Goal: Information Seeking & Learning: Learn about a topic

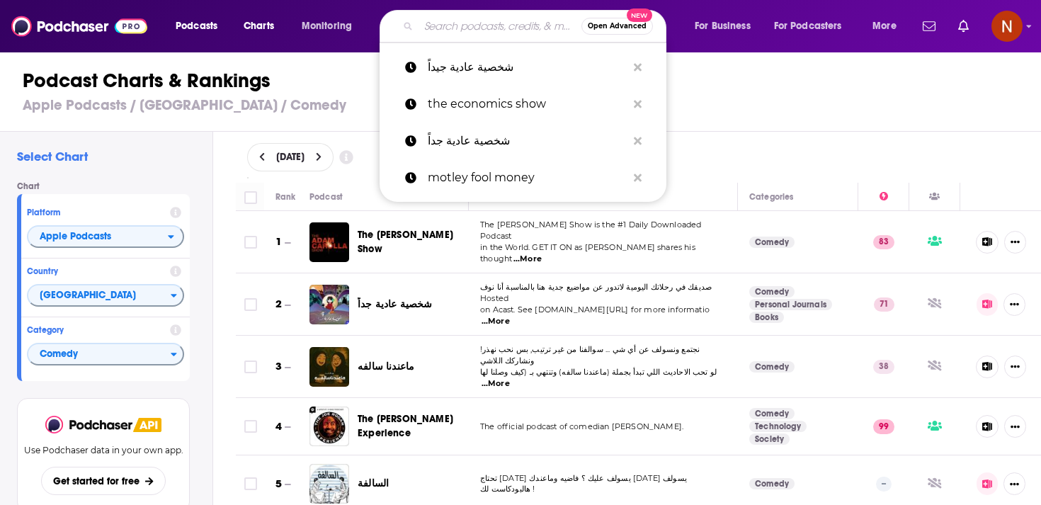
type input "كفاية بقى"
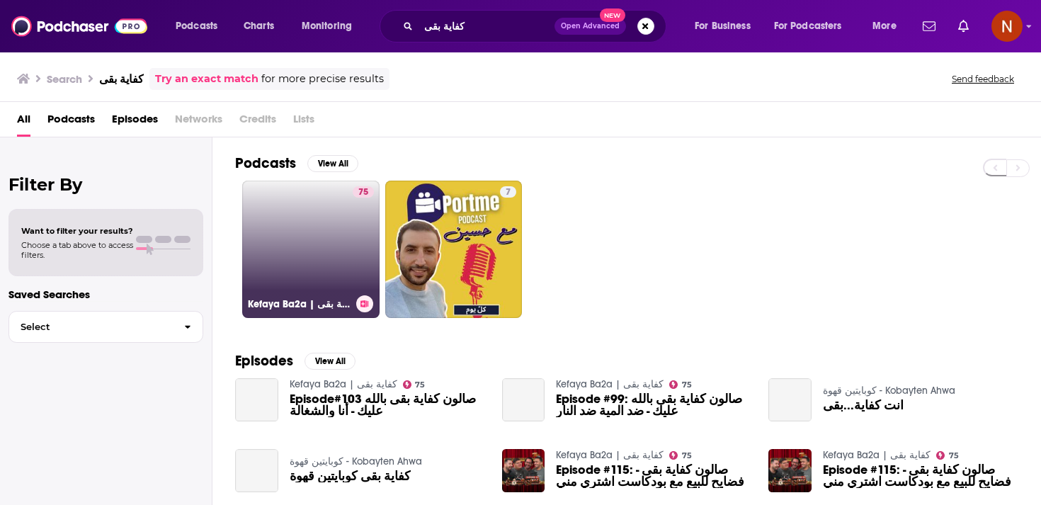
click at [344, 225] on link "75 Kefaya Ba2a | كفاية بقى" at bounding box center [310, 249] width 137 height 137
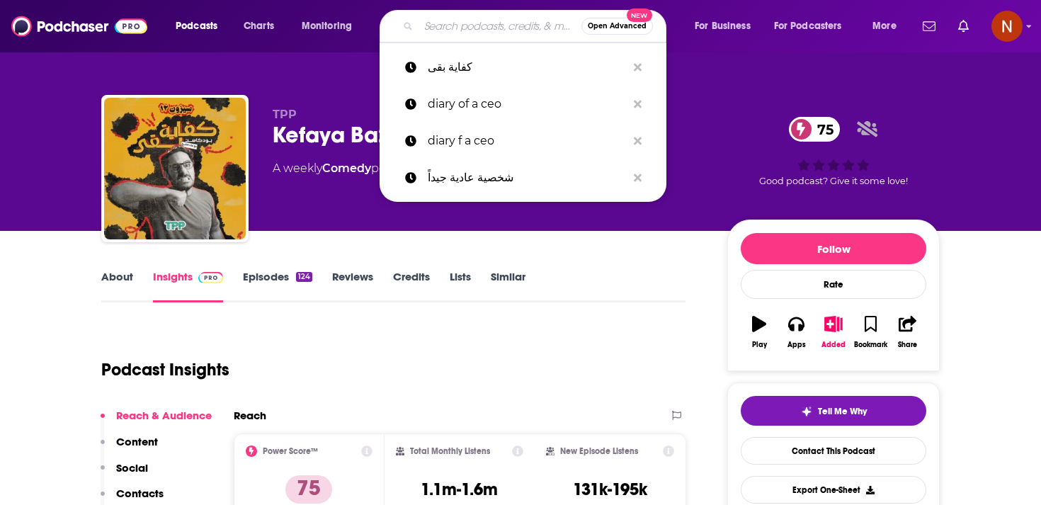
click at [483, 28] on input "Search podcasts, credits, & more..." at bounding box center [500, 26] width 163 height 23
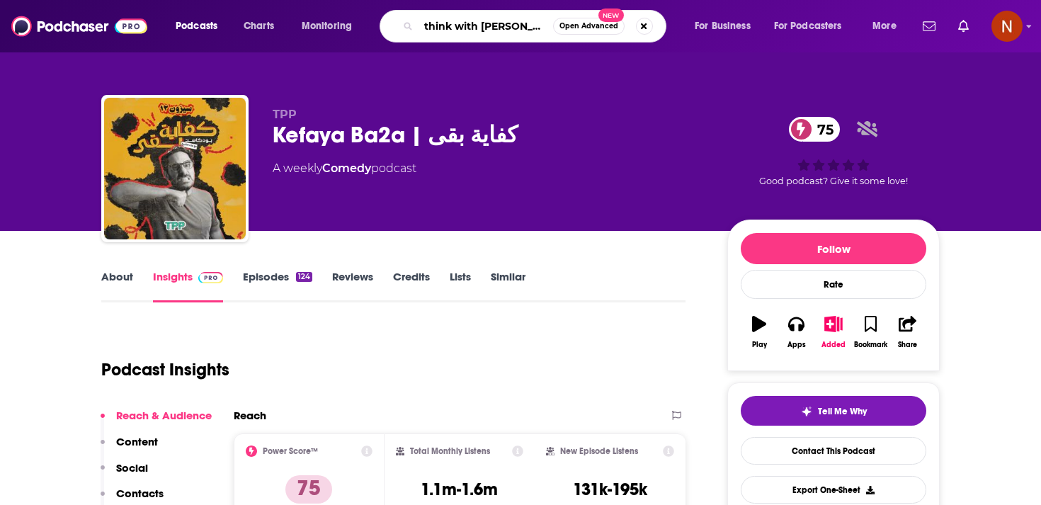
type input "think with hessa"
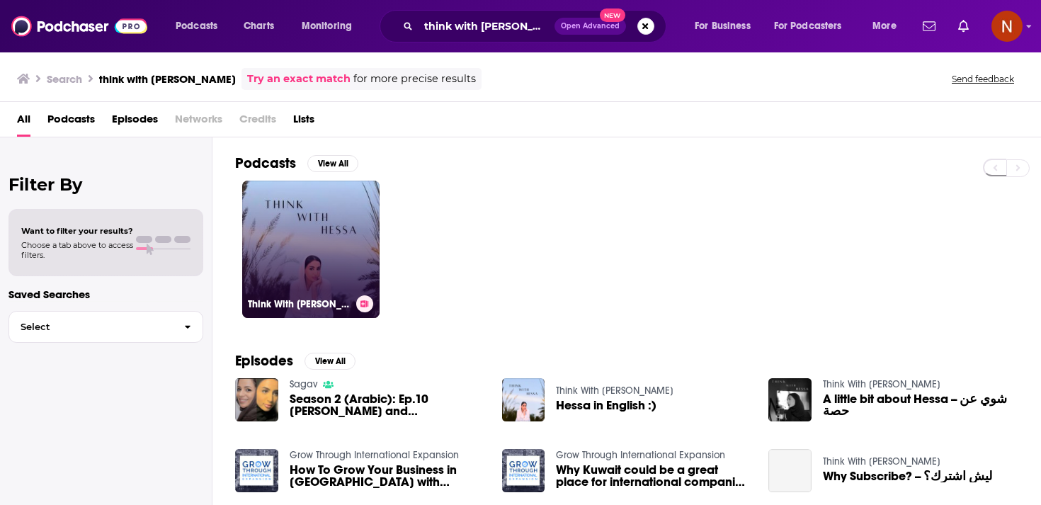
click at [302, 246] on link "Think With Hessa" at bounding box center [310, 249] width 137 height 137
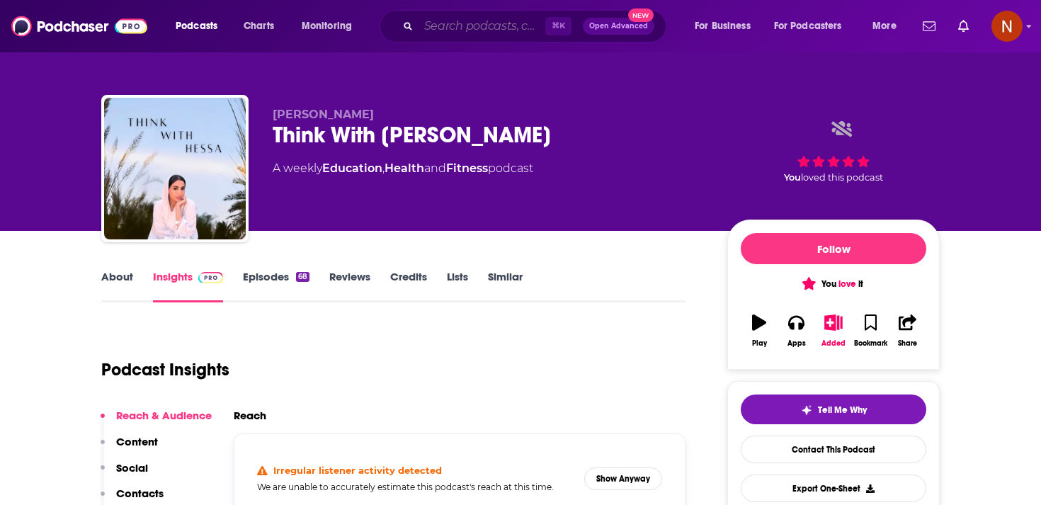
click at [508, 25] on input "Search podcasts, credits, & more..." at bounding box center [482, 26] width 127 height 23
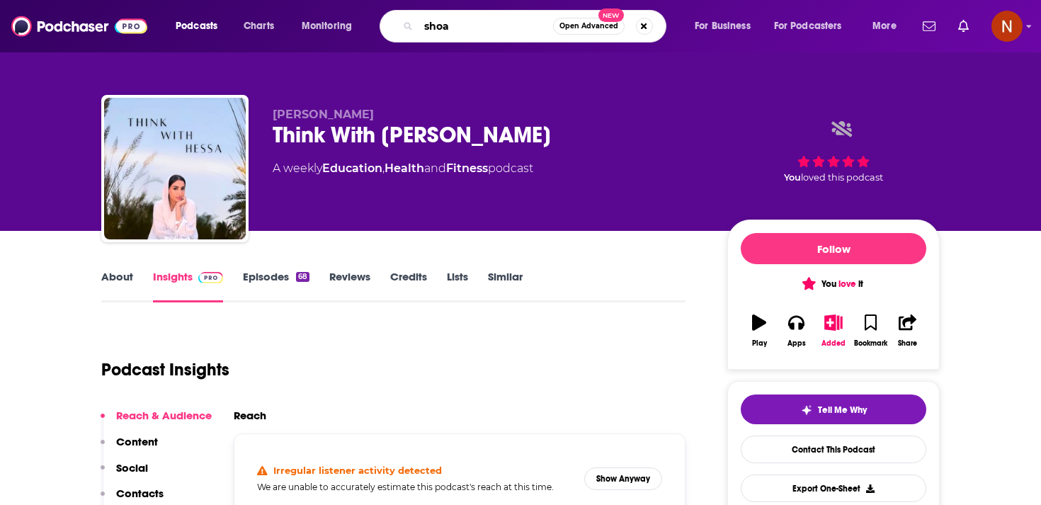
type input "shoat"
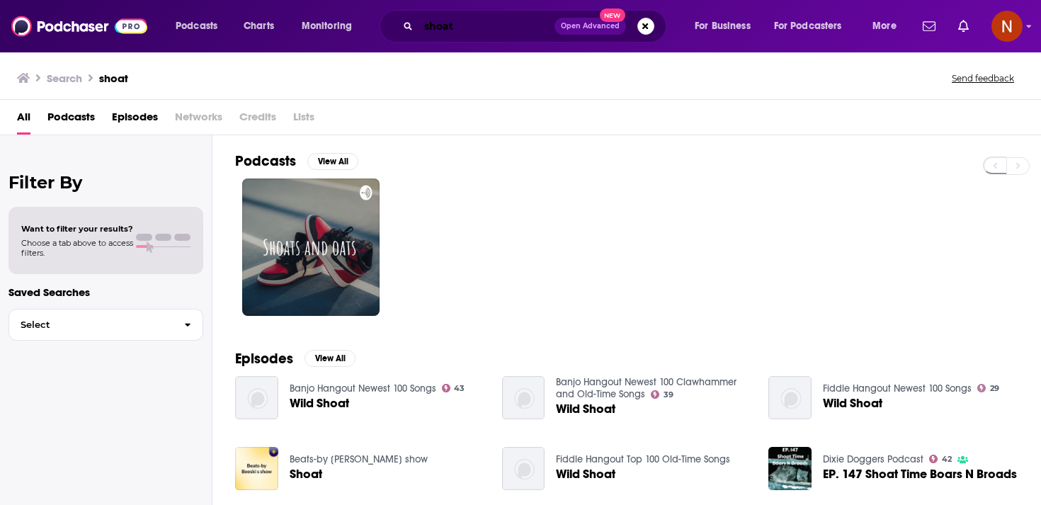
click at [508, 24] on input "shoat" at bounding box center [487, 26] width 136 height 23
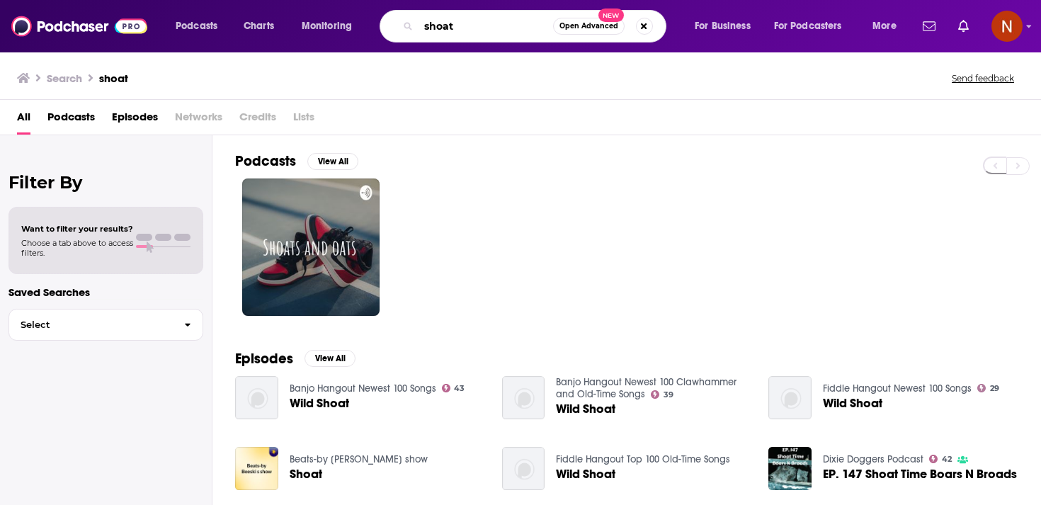
click at [508, 24] on input "shoat" at bounding box center [486, 26] width 135 height 23
paste input "شوط"
type input "شوط"
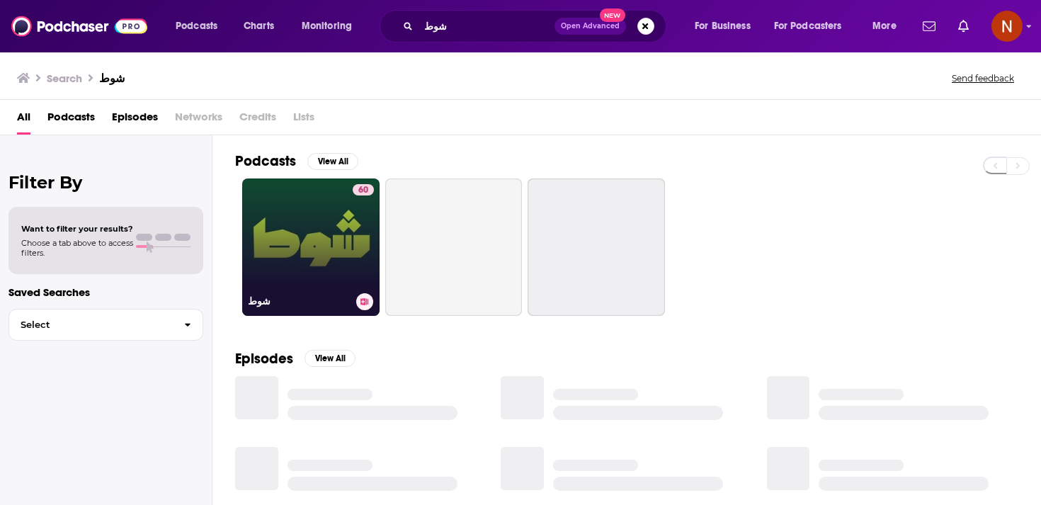
click at [315, 222] on link "60 شوط" at bounding box center [310, 247] width 137 height 137
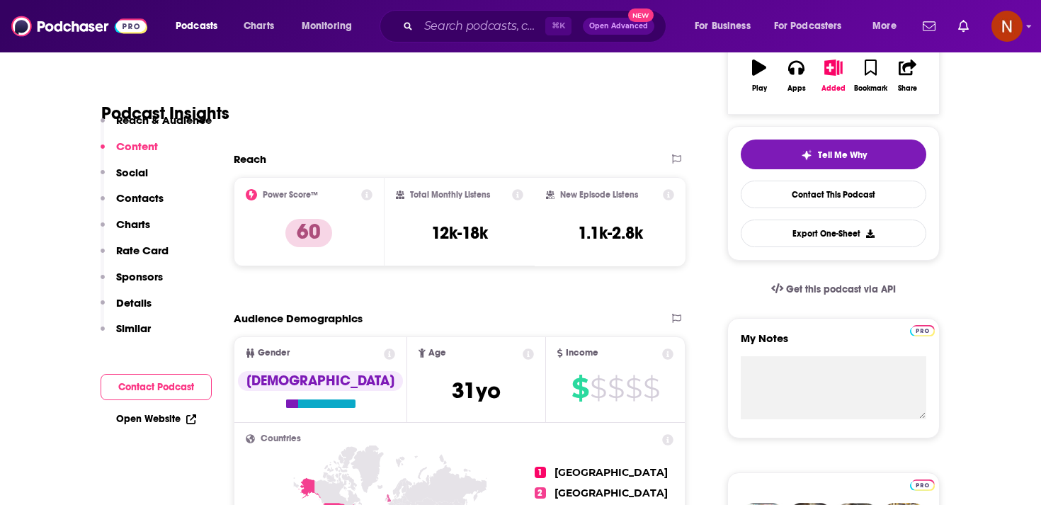
scroll to position [235, 0]
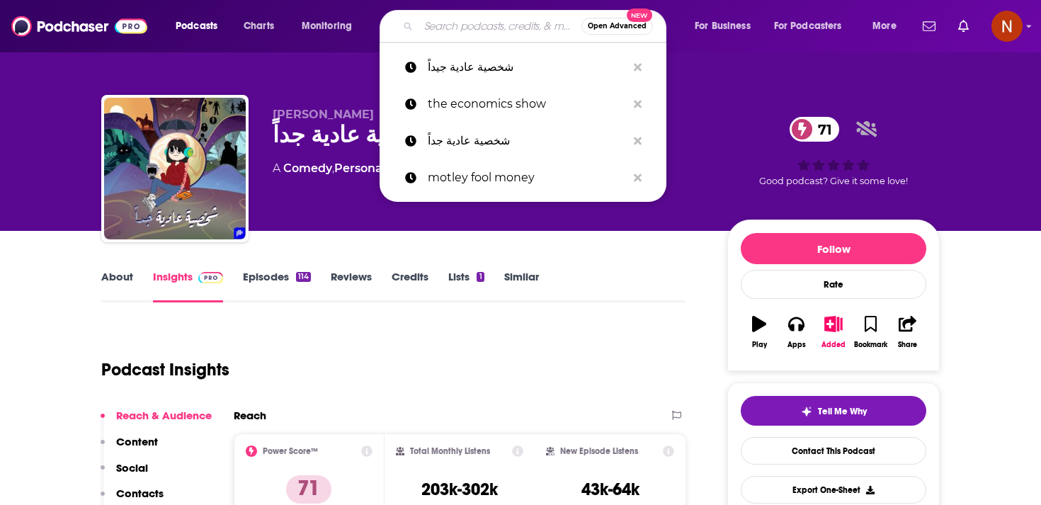
type input "الغرفة"
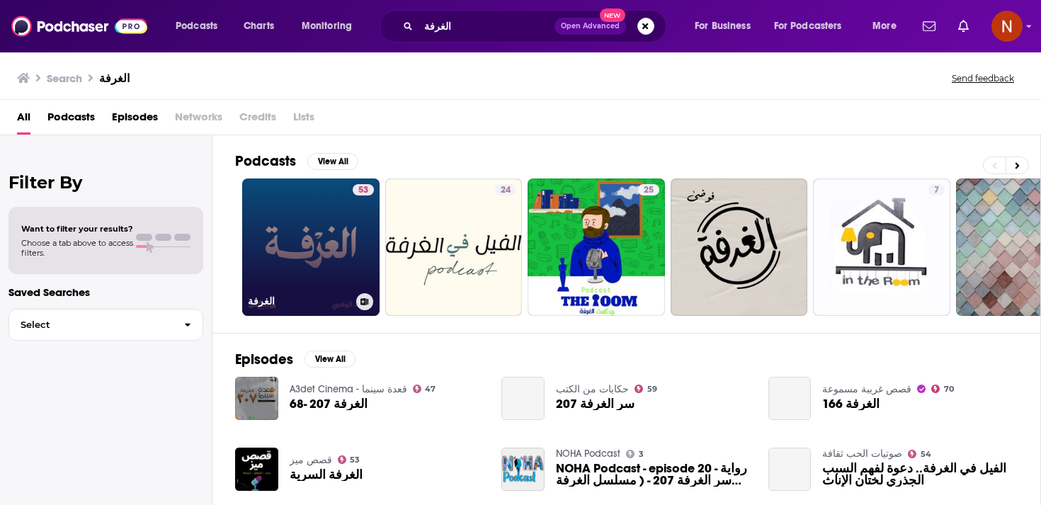
click at [308, 245] on link "53 الغرفة" at bounding box center [310, 247] width 137 height 137
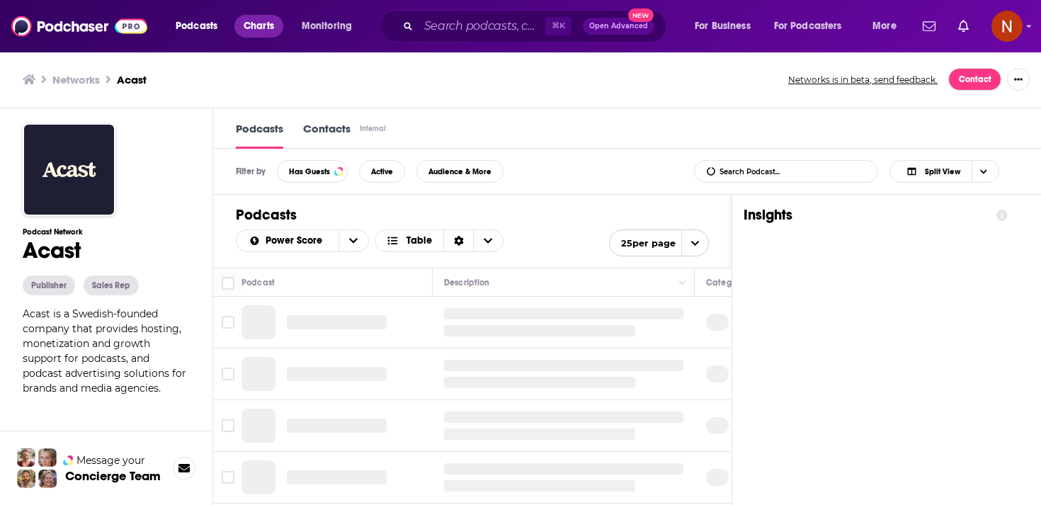
click at [257, 28] on span "Charts" at bounding box center [259, 26] width 30 height 20
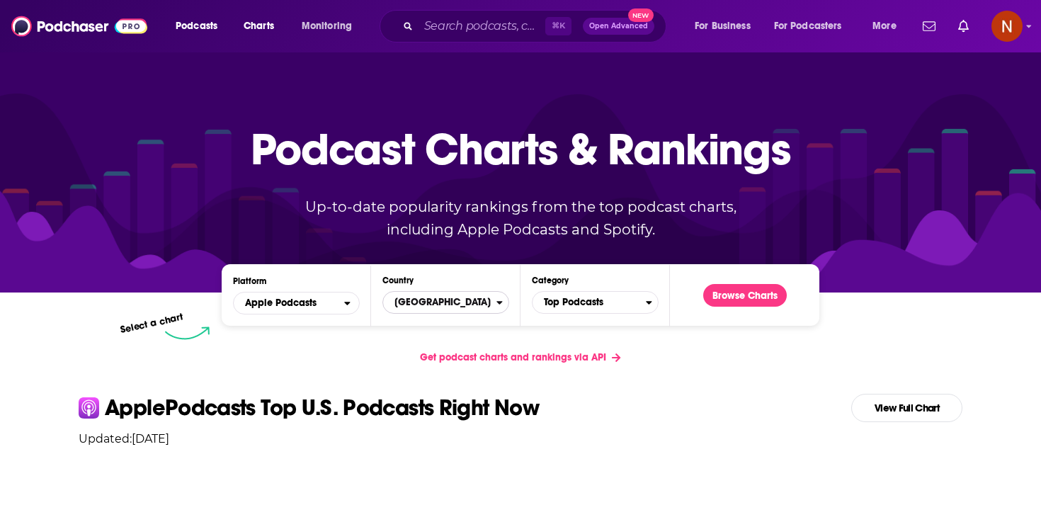
click at [456, 307] on span "United States" at bounding box center [439, 302] width 113 height 24
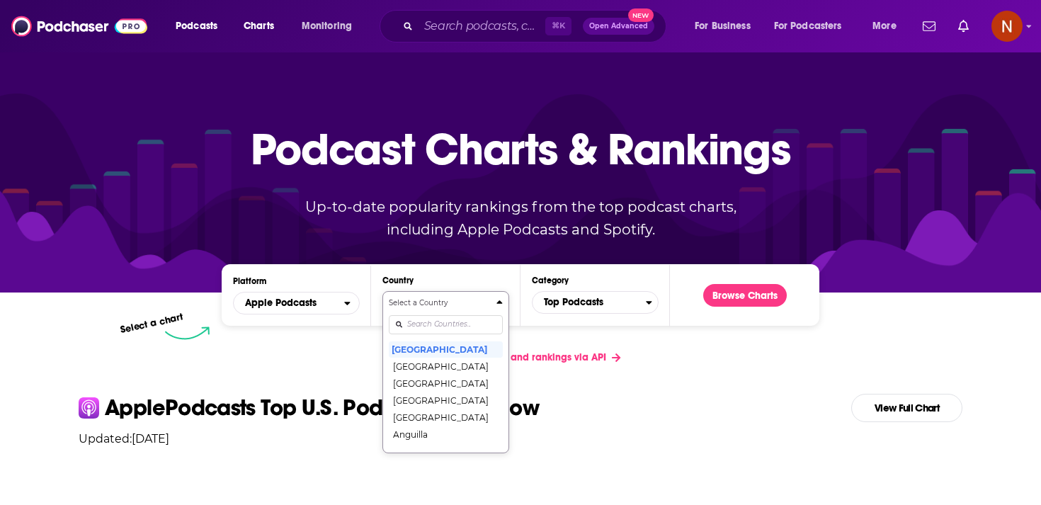
click at [456, 328] on div "Select a Country United States Afghanistan Albania Algeria Angola Anguilla Anti…" at bounding box center [446, 372] width 114 height 149
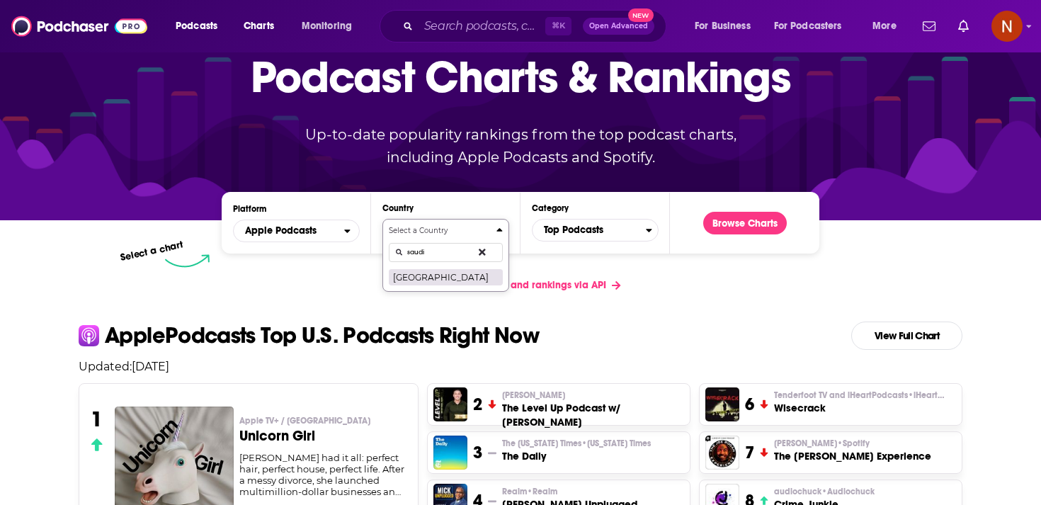
type input "saudi"
click at [465, 281] on button "[GEOGRAPHIC_DATA]" at bounding box center [446, 276] width 114 height 17
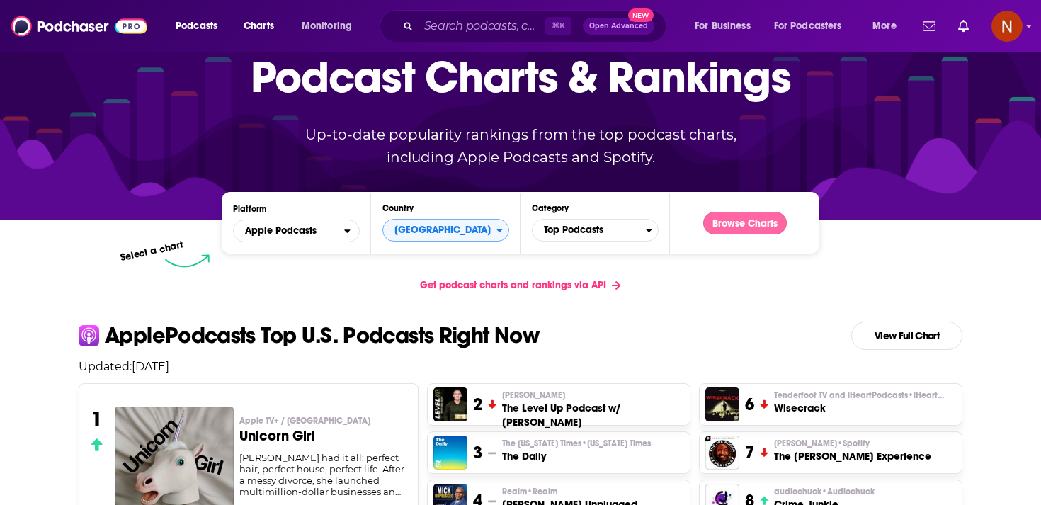
click at [740, 227] on button "Browse Charts" at bounding box center [745, 223] width 84 height 23
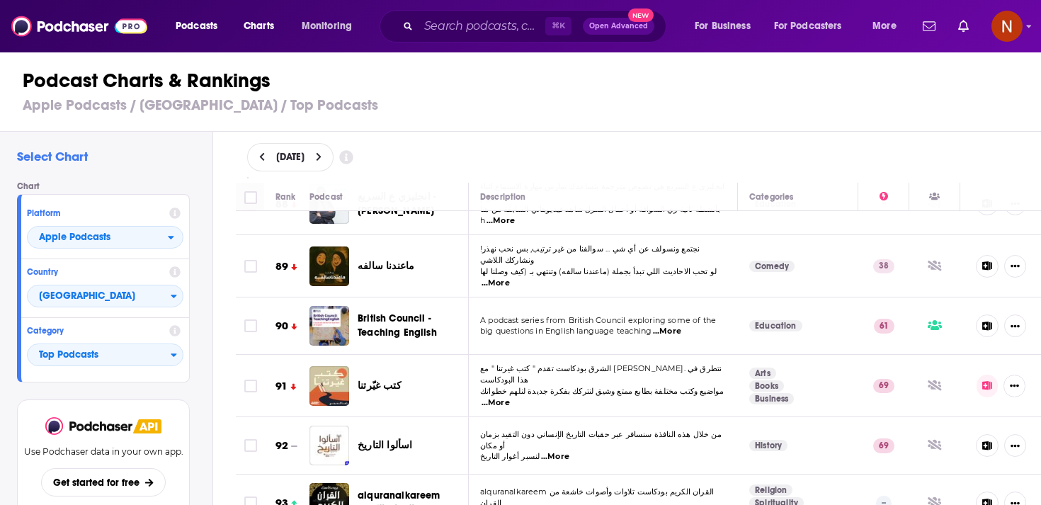
scroll to position [5263, 0]
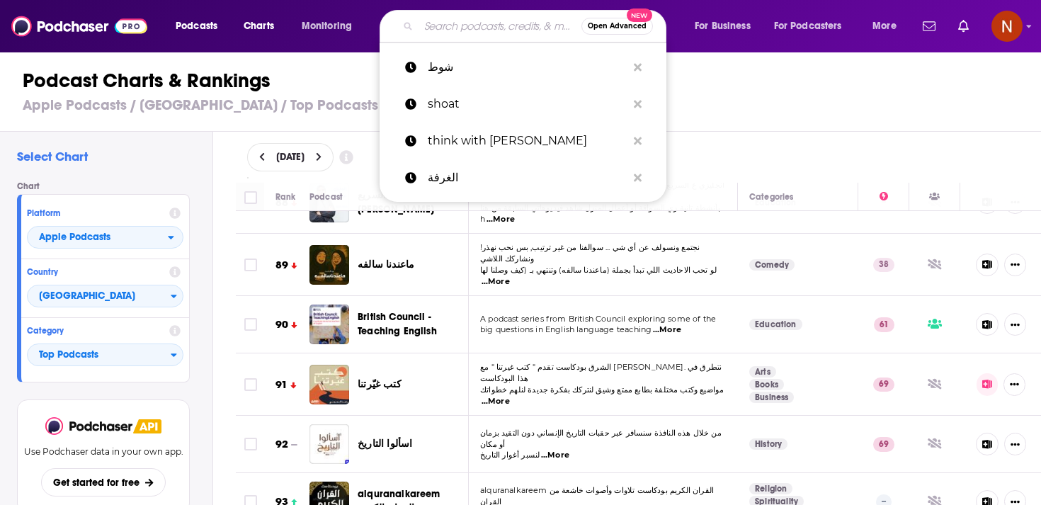
click at [431, 29] on input "Search podcasts, credits, & more..." at bounding box center [500, 26] width 163 height 23
paste input "البحث عن معنى"
type input "البحث عن معنى"
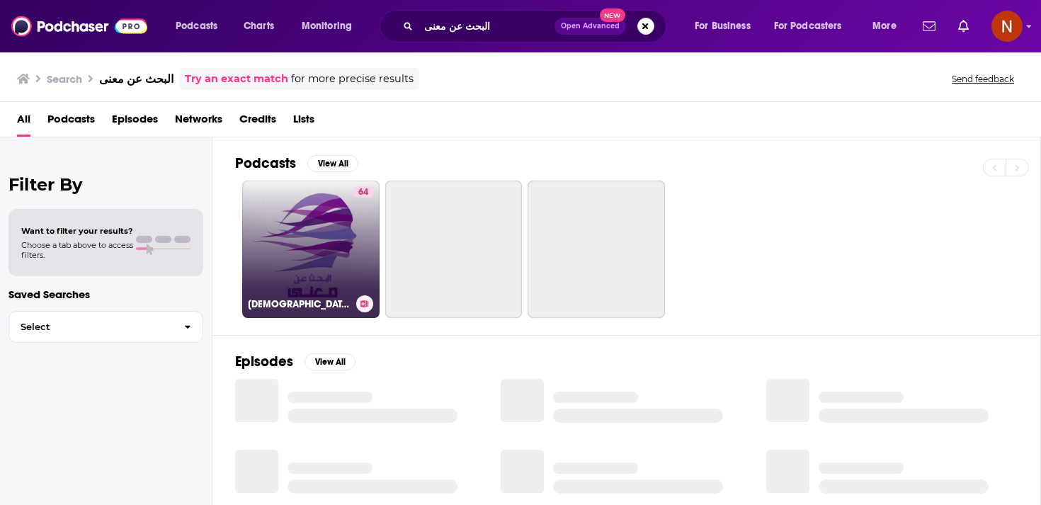
click at [334, 205] on link "64 بودكاست البحث عن معنى" at bounding box center [310, 249] width 137 height 137
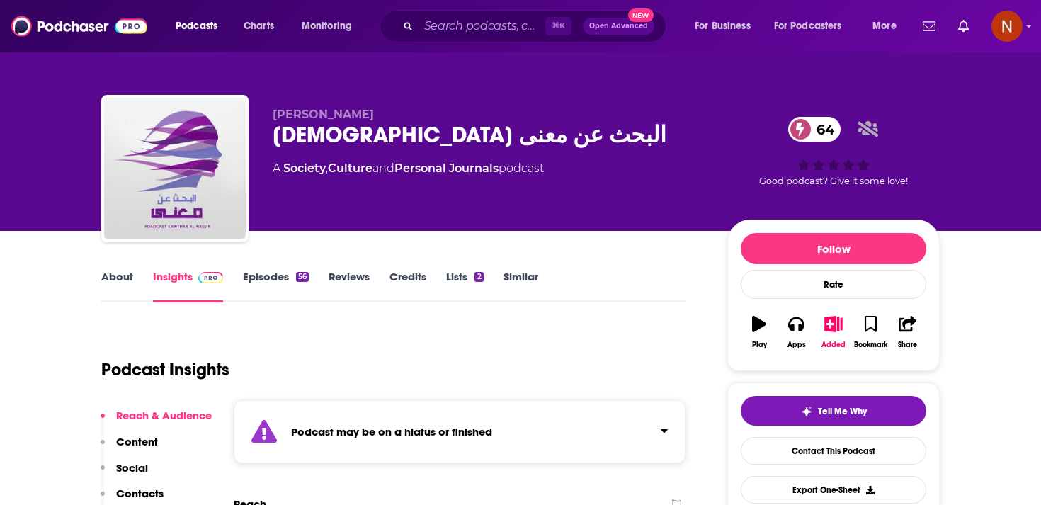
click at [307, 135] on div "بودكاست البحث عن معنى 64" at bounding box center [489, 135] width 432 height 28
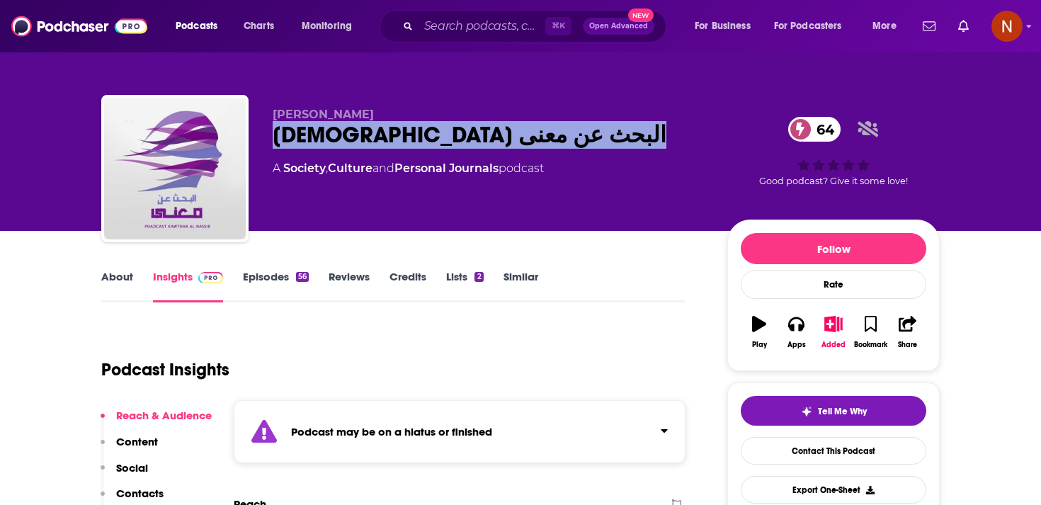
click at [307, 135] on div "بودكاست البحث عن معنى 64" at bounding box center [489, 135] width 432 height 28
copy div "بودكاست البحث عن معنى 64"
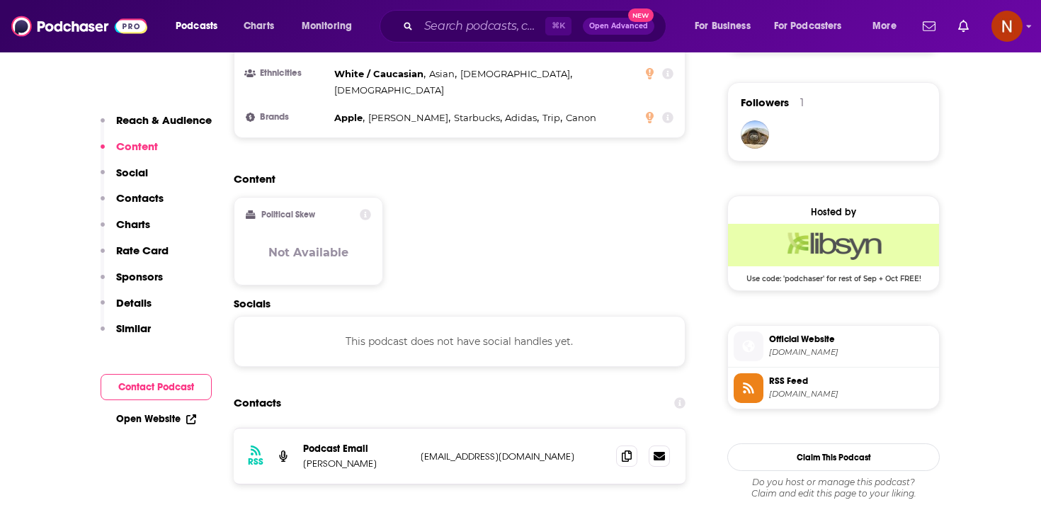
scroll to position [1031, 0]
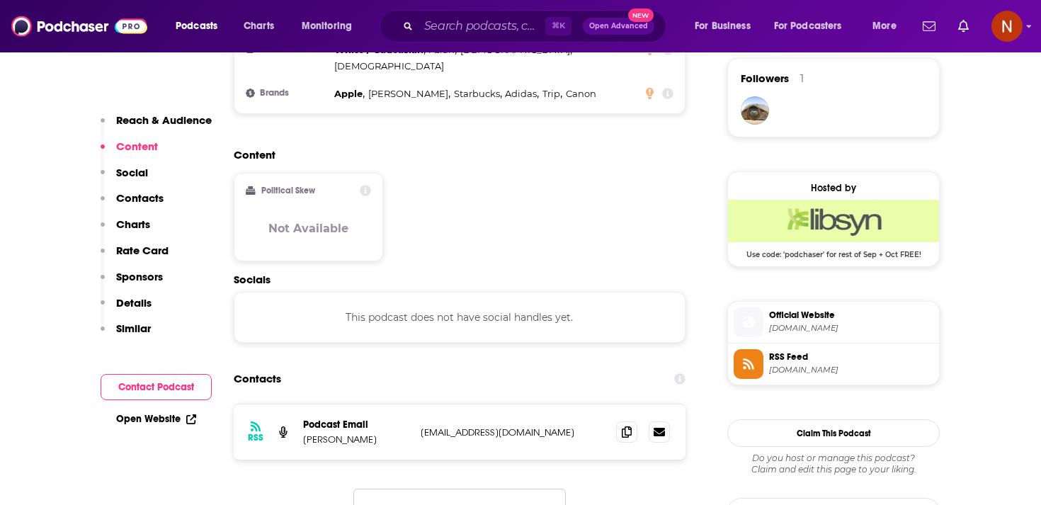
click at [802, 366] on span "[DOMAIN_NAME]" at bounding box center [851, 370] width 164 height 11
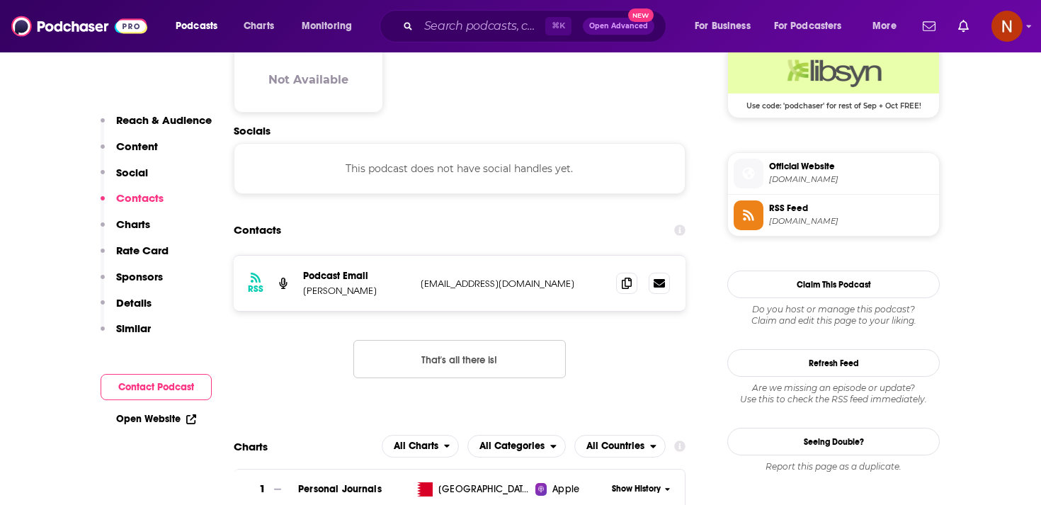
scroll to position [1183, 0]
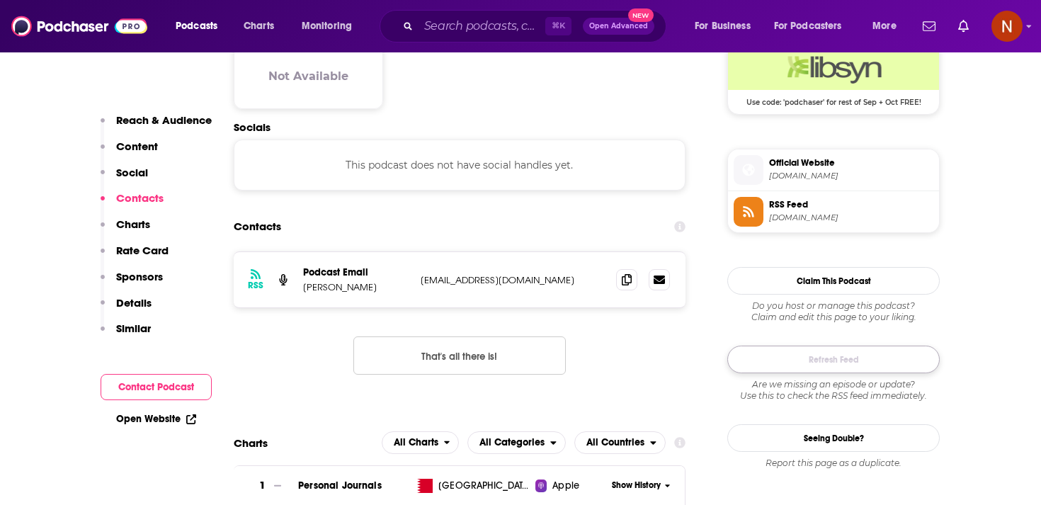
click at [819, 364] on button "Refresh Feed" at bounding box center [834, 360] width 213 height 28
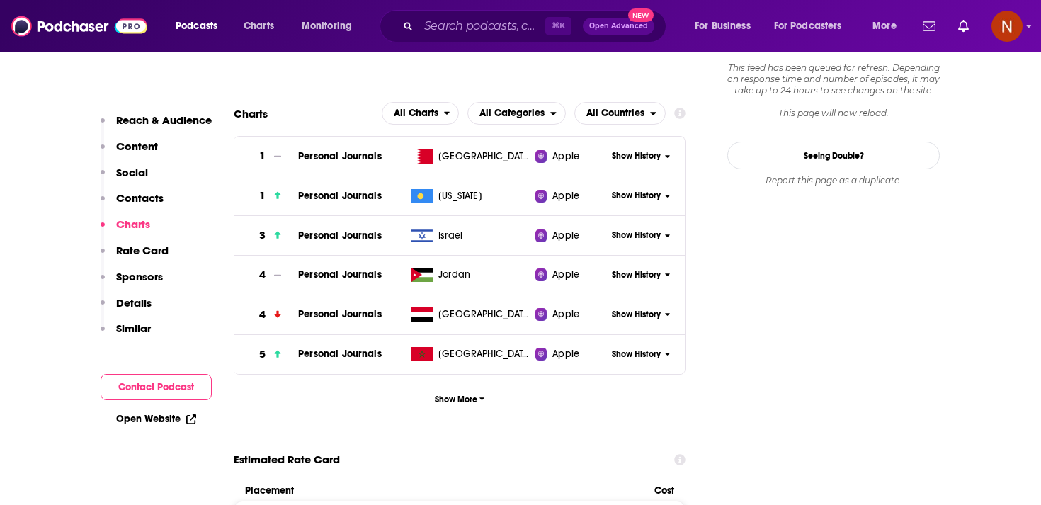
scroll to position [1519, 0]
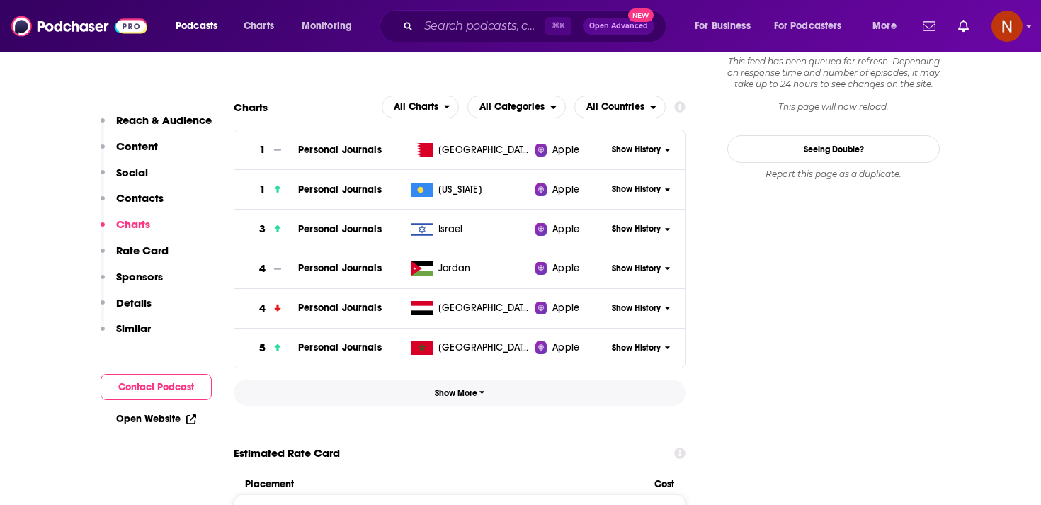
click at [460, 380] on button "Show More" at bounding box center [460, 393] width 452 height 26
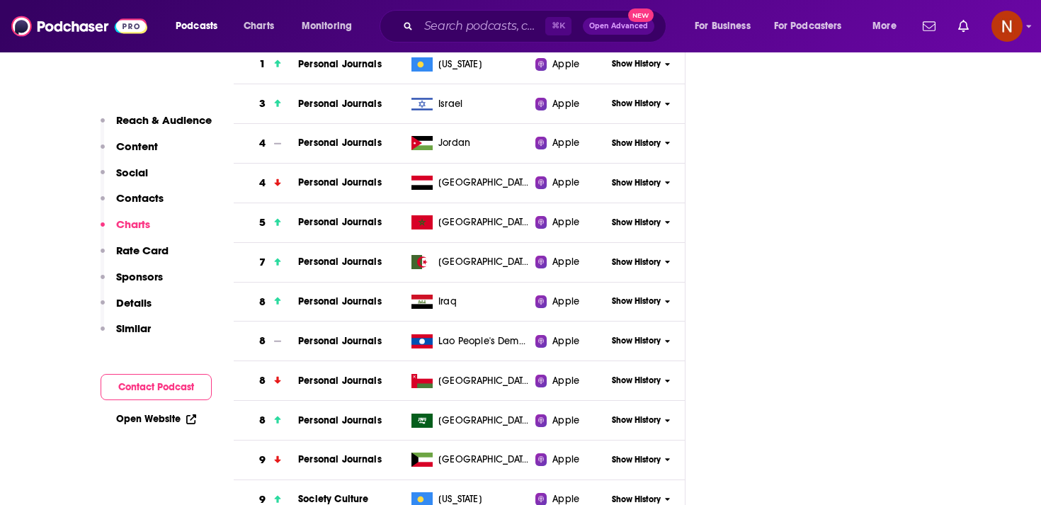
scroll to position [1743, 0]
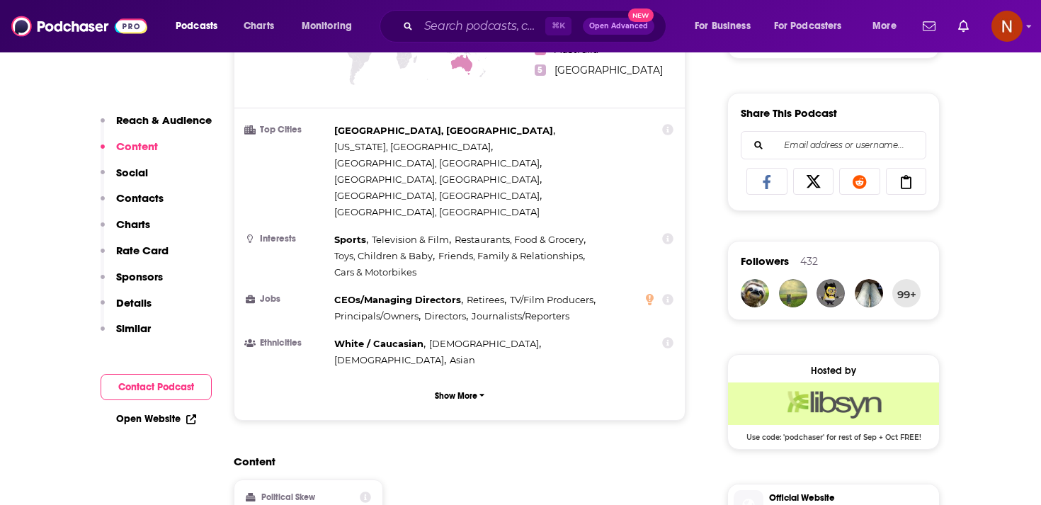
scroll to position [582, 0]
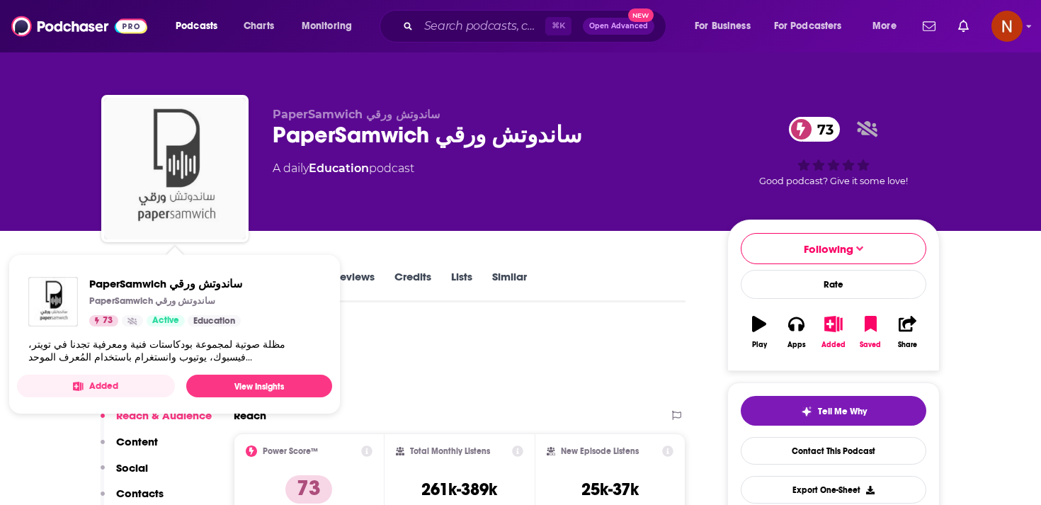
click at [169, 193] on img "PaperSamwich ساندوتش ورقي" at bounding box center [175, 169] width 142 height 142
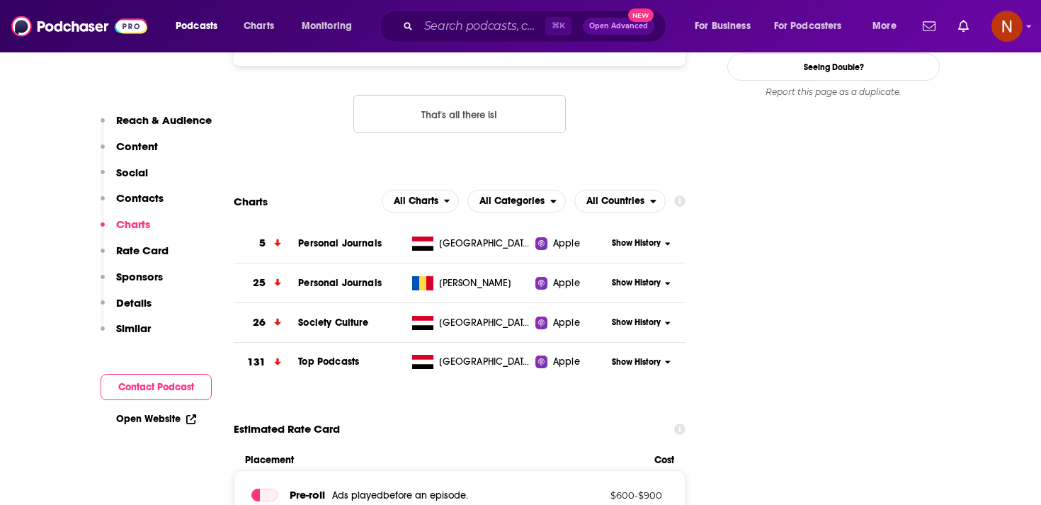
scroll to position [1430, 0]
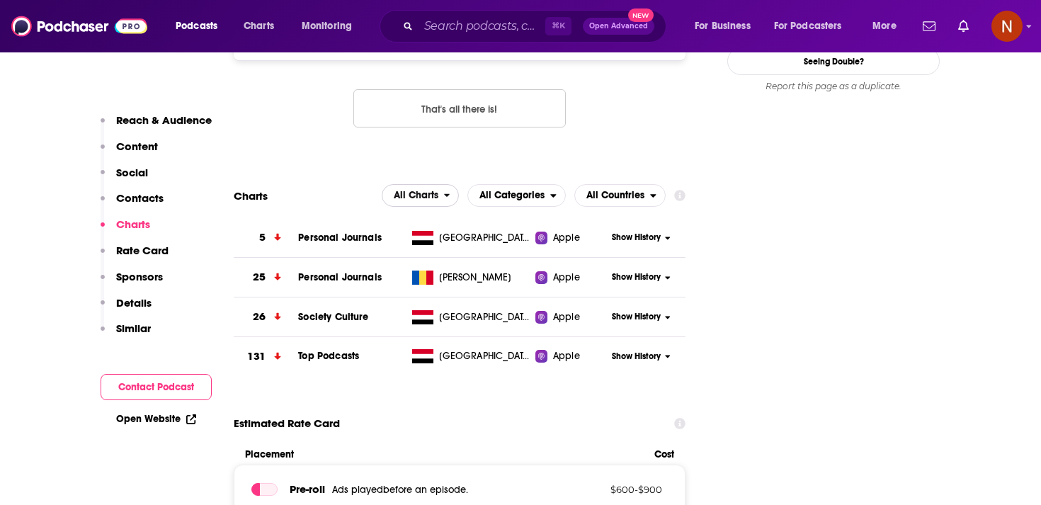
click at [429, 191] on span "All Charts" at bounding box center [416, 196] width 45 height 10
click at [434, 234] on span "Apple Charts" at bounding box center [420, 238] width 60 height 9
click at [518, 191] on span "All Categories" at bounding box center [512, 196] width 65 height 10
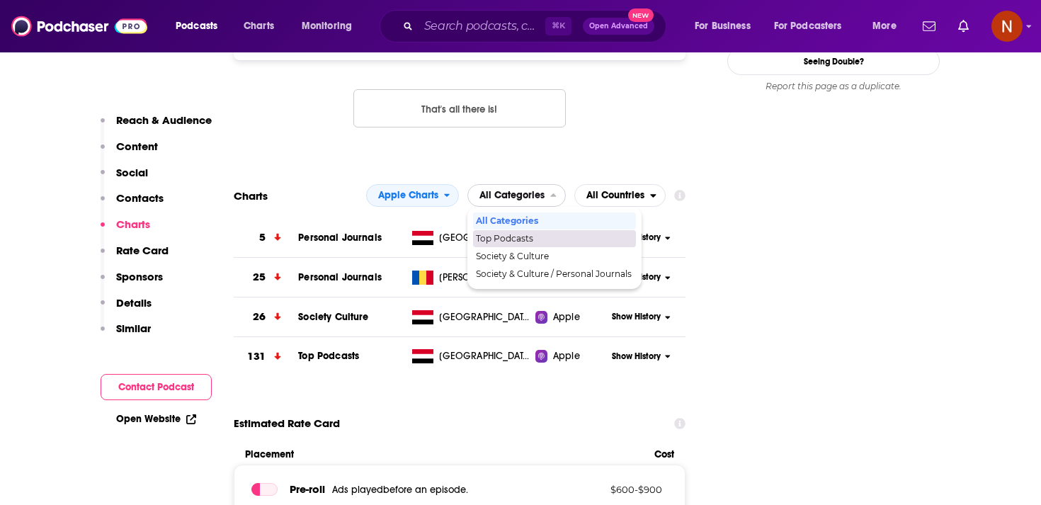
click at [515, 234] on span "Top Podcasts" at bounding box center [554, 238] width 156 height 9
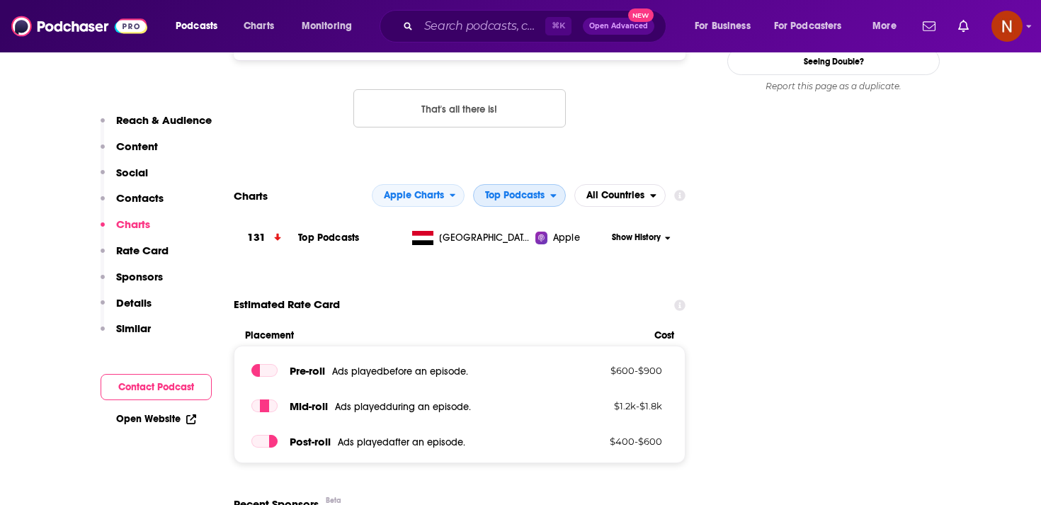
click at [516, 191] on span "Top Podcasts" at bounding box center [515, 196] width 60 height 10
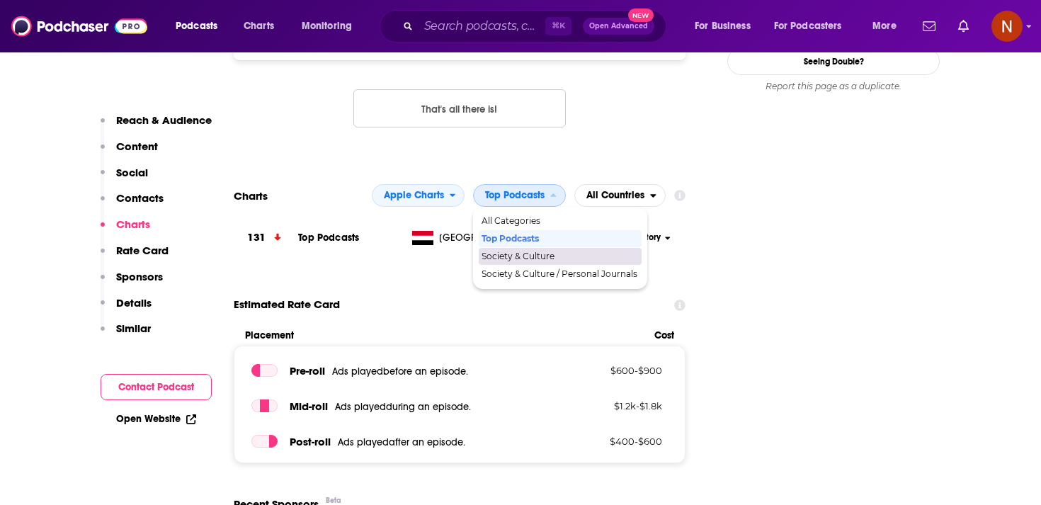
click at [514, 252] on span "Society & Culture" at bounding box center [560, 256] width 156 height 9
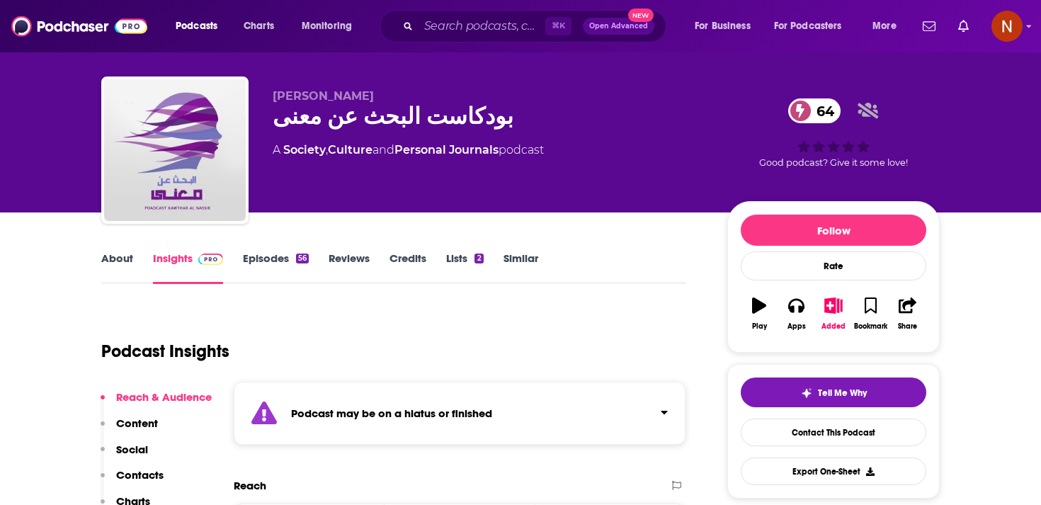
scroll to position [0, 0]
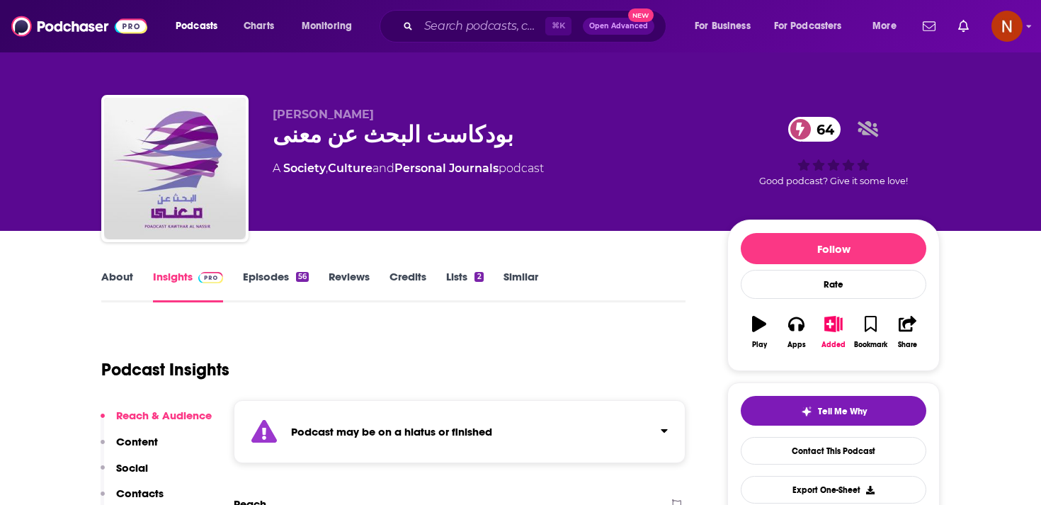
click at [362, 414] on div "Podcast may be on a hiatus or finished" at bounding box center [460, 431] width 452 height 63
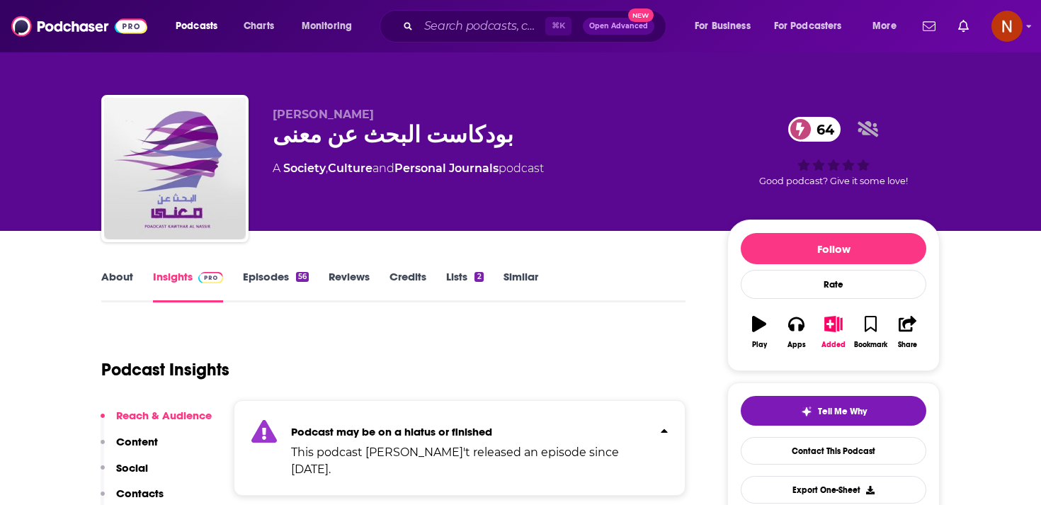
click at [269, 281] on link "Episodes 56" at bounding box center [276, 286] width 66 height 33
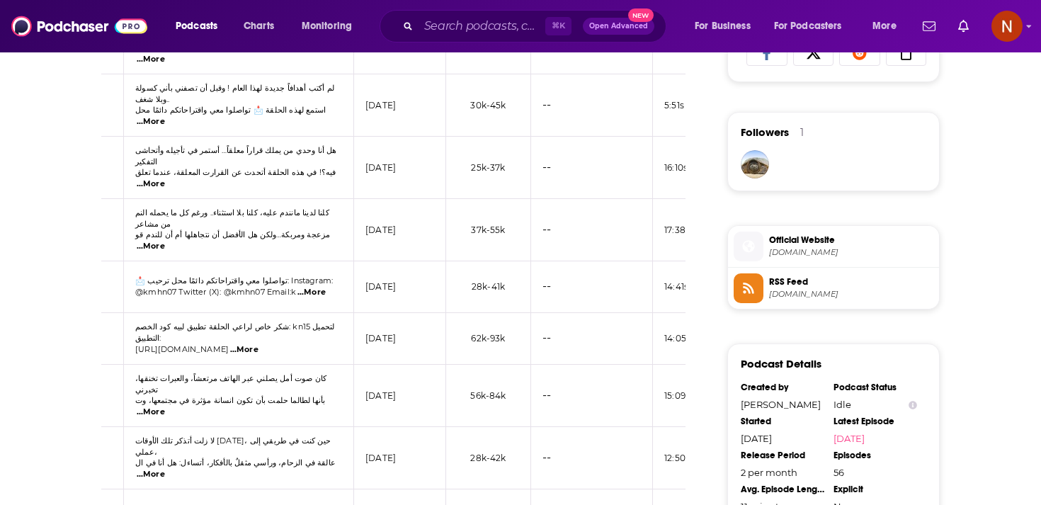
scroll to position [987, 0]
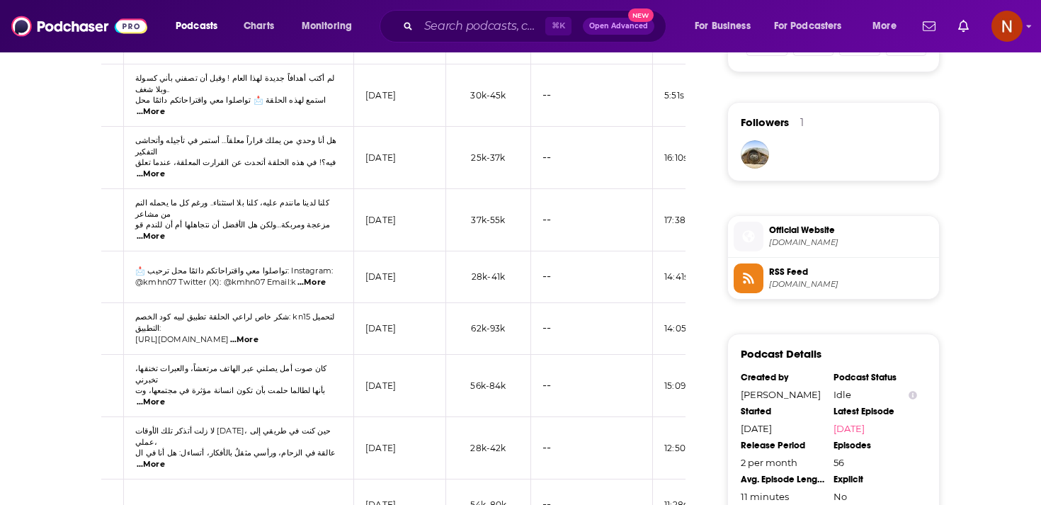
click at [818, 234] on span "Official Website" at bounding box center [851, 230] width 164 height 13
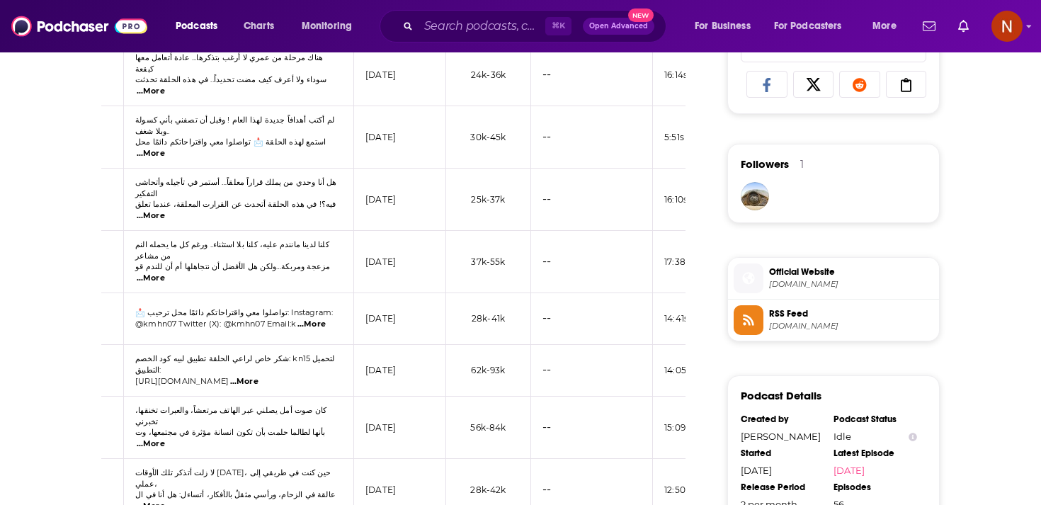
scroll to position [956, 0]
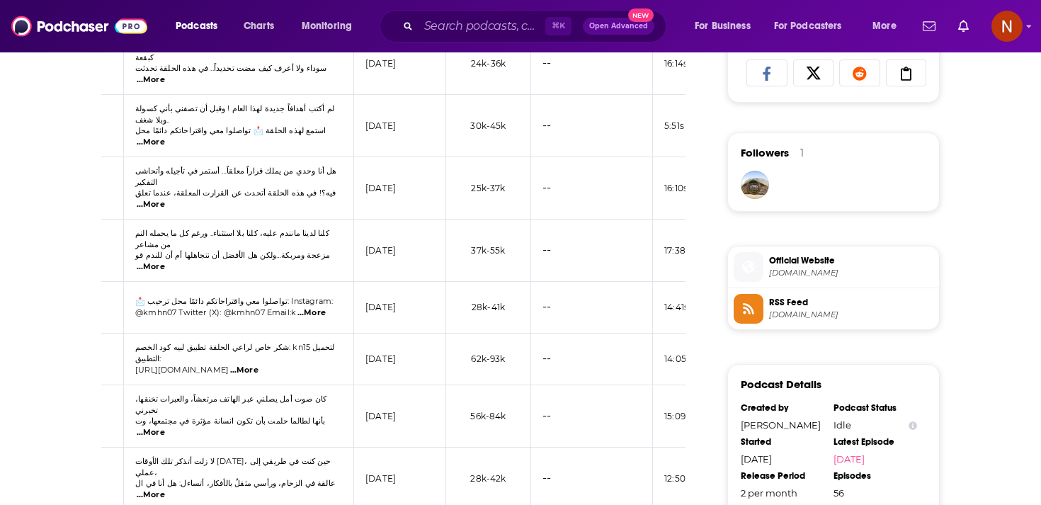
click at [803, 322] on span "RSS Feed [DOMAIN_NAME]" at bounding box center [849, 308] width 170 height 28
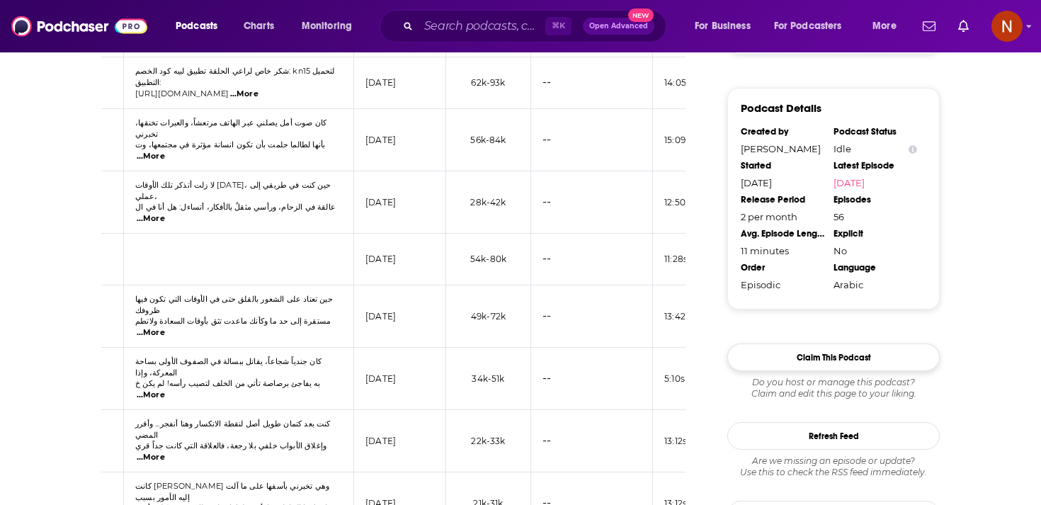
scroll to position [1252, 0]
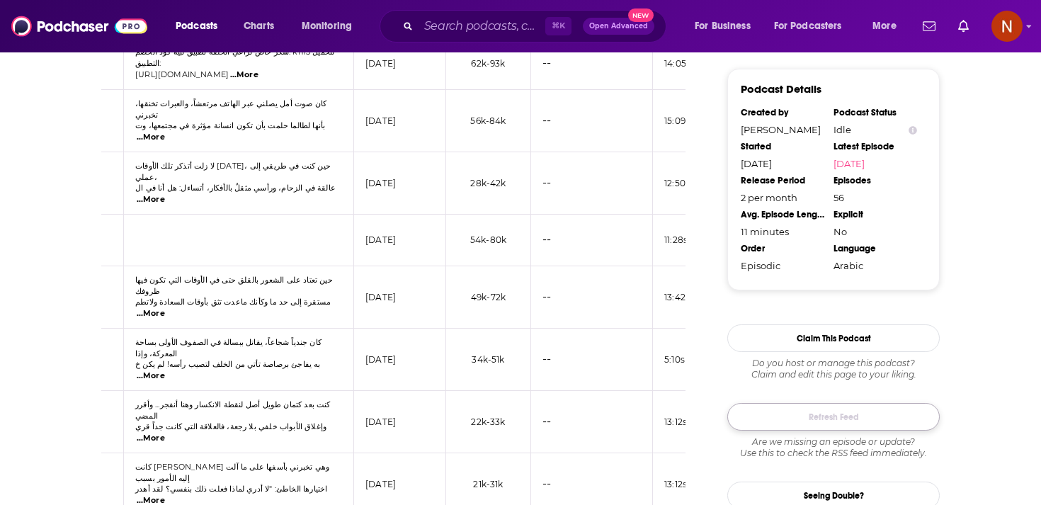
click at [784, 431] on button "Refresh Feed" at bounding box center [834, 417] width 213 height 28
click at [750, 422] on button "Refresh Feed" at bounding box center [834, 417] width 213 height 28
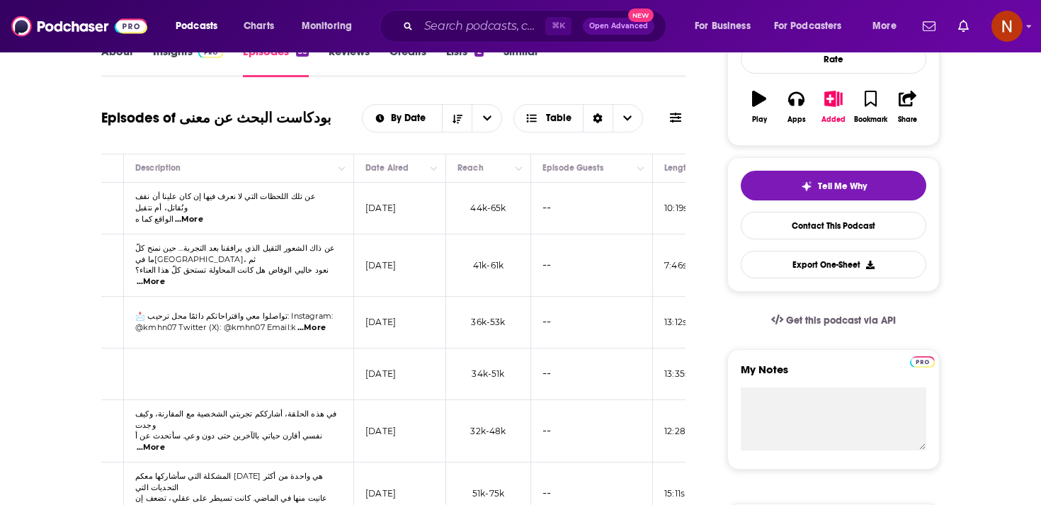
scroll to position [200, 0]
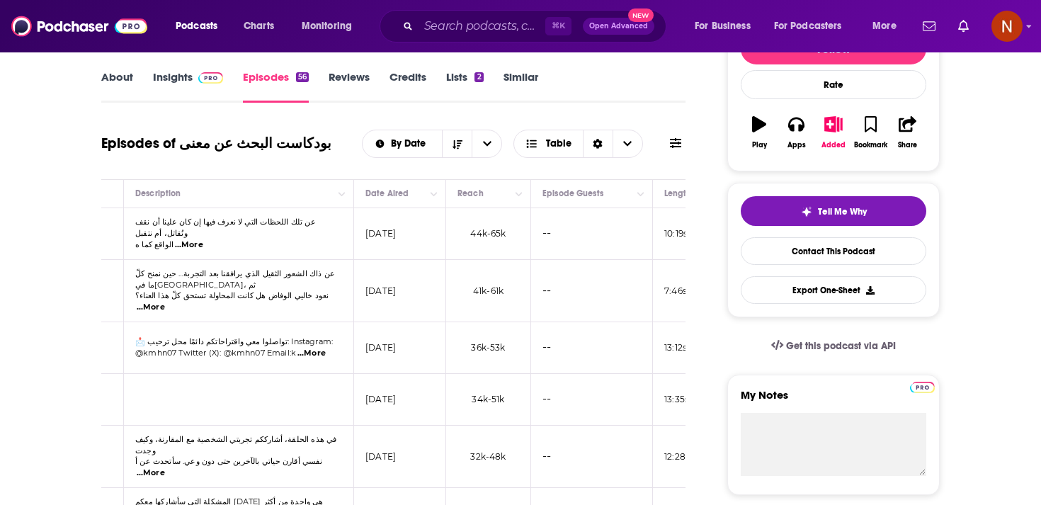
click at [340, 84] on link "Reviews" at bounding box center [349, 86] width 41 height 33
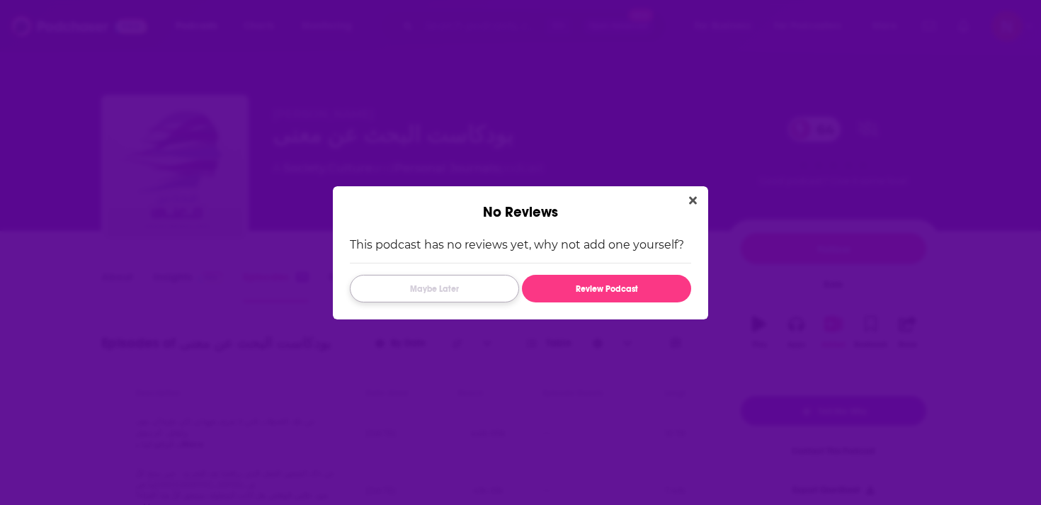
click at [485, 286] on button "Maybe Later" at bounding box center [434, 289] width 169 height 28
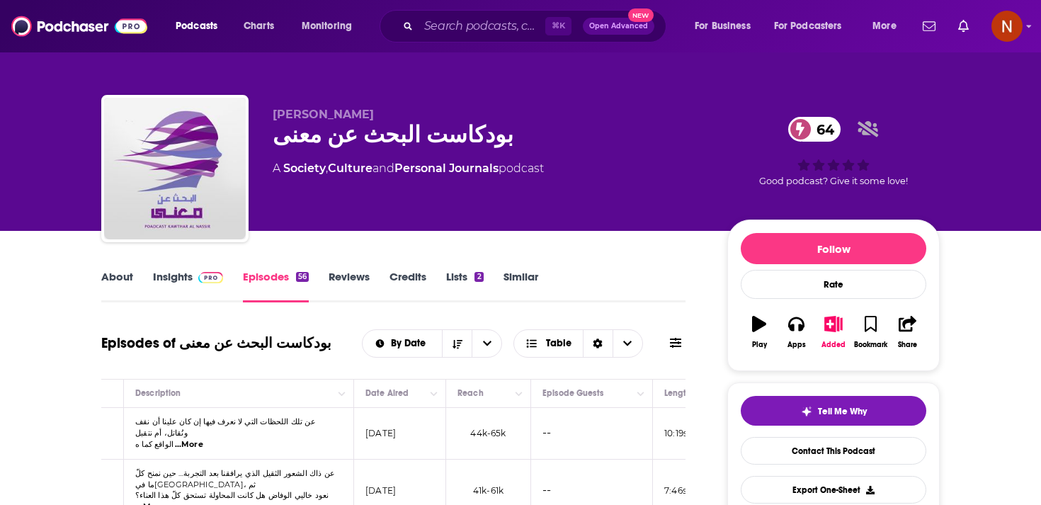
click at [460, 275] on link "Lists 2" at bounding box center [464, 286] width 37 height 33
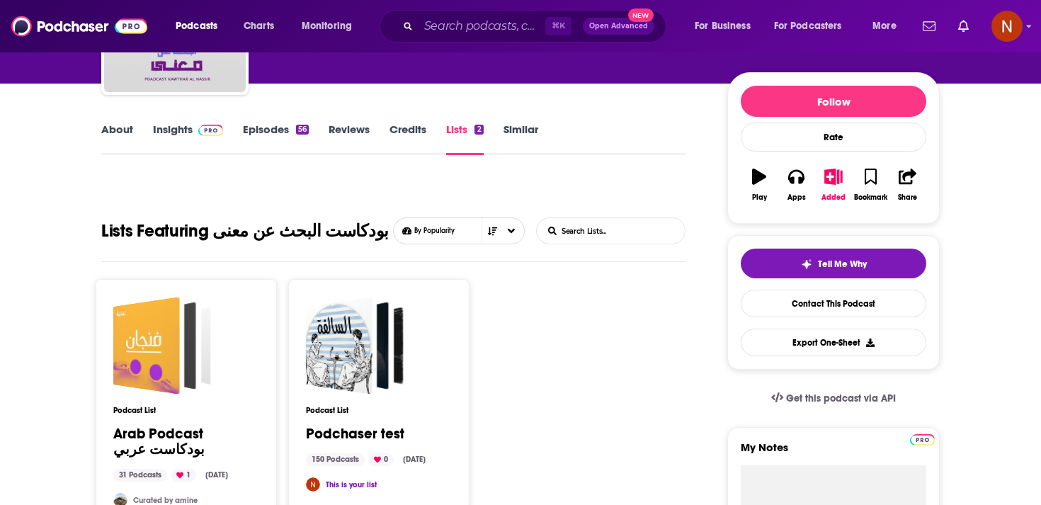
scroll to position [187, 0]
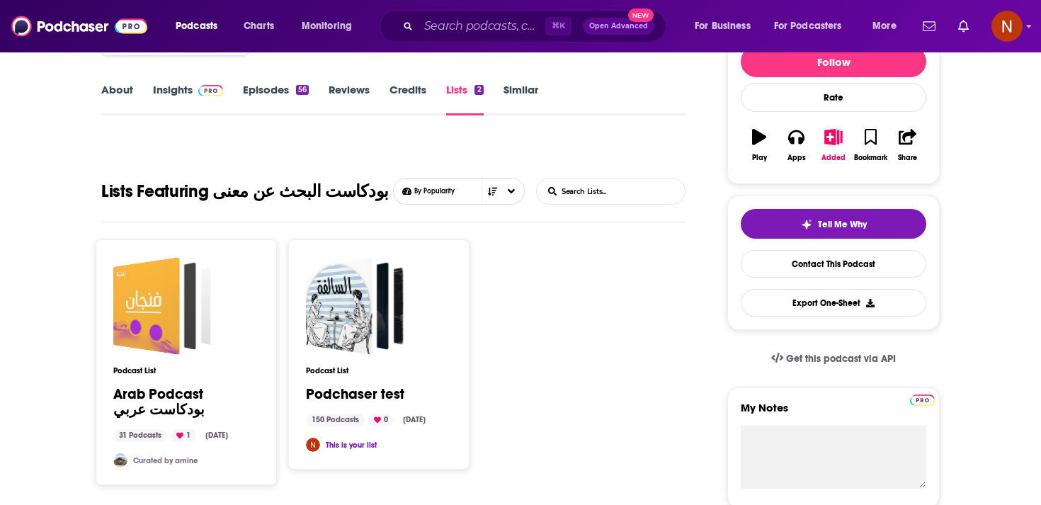
click at [129, 96] on link "About" at bounding box center [117, 99] width 32 height 33
